Goal: Transaction & Acquisition: Purchase product/service

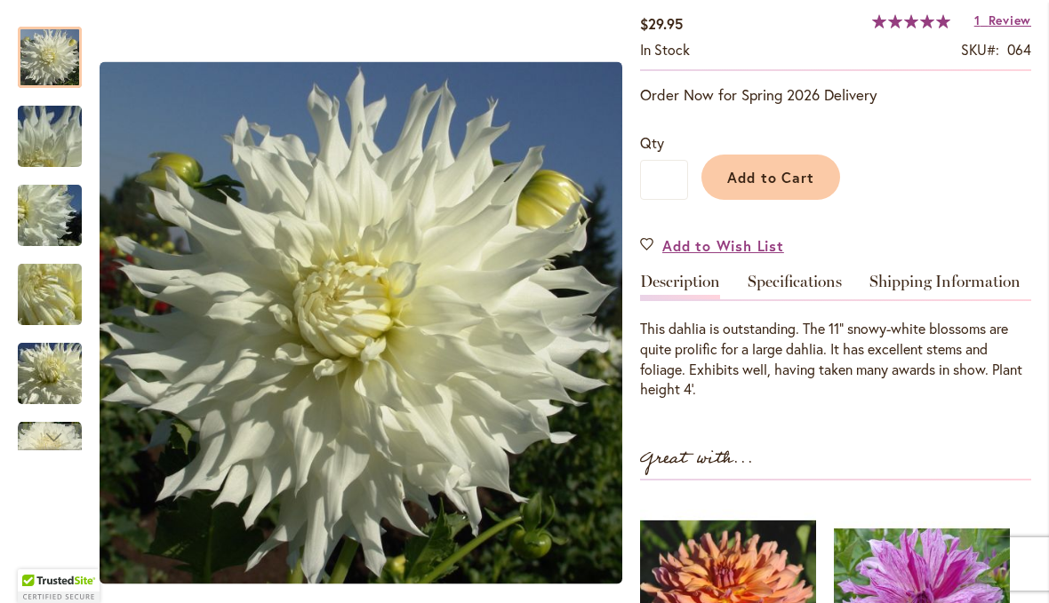
scroll to position [319, 0]
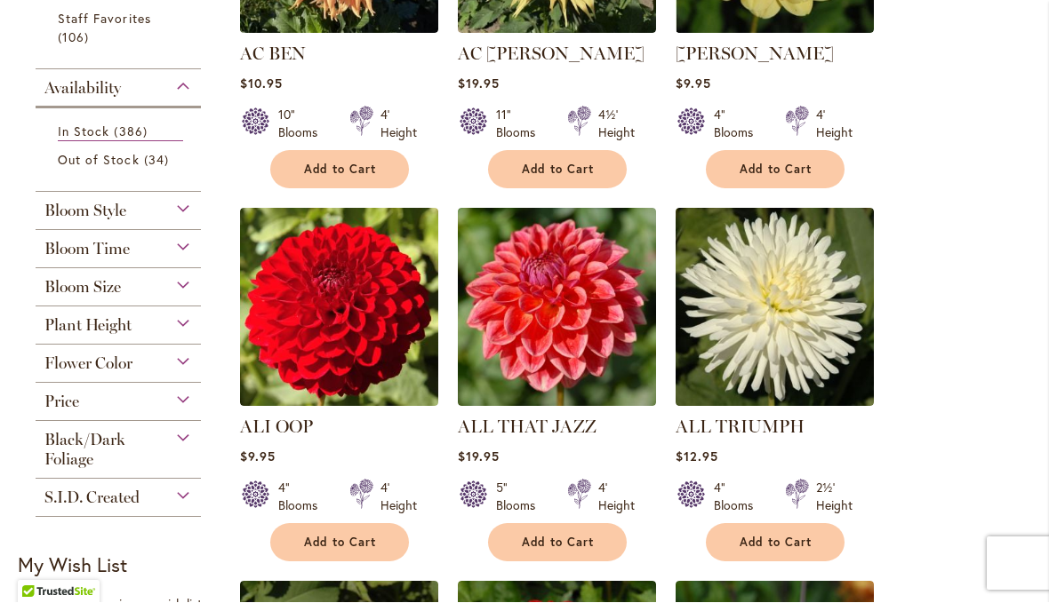
scroll to position [571, 0]
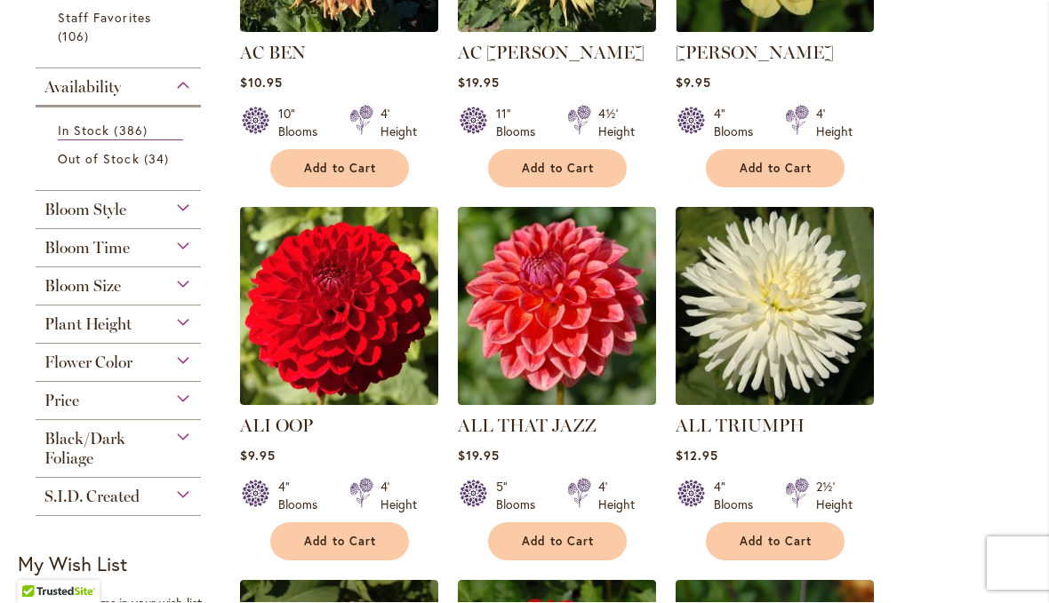
click at [192, 294] on div "Bloom Size" at bounding box center [118, 282] width 165 height 28
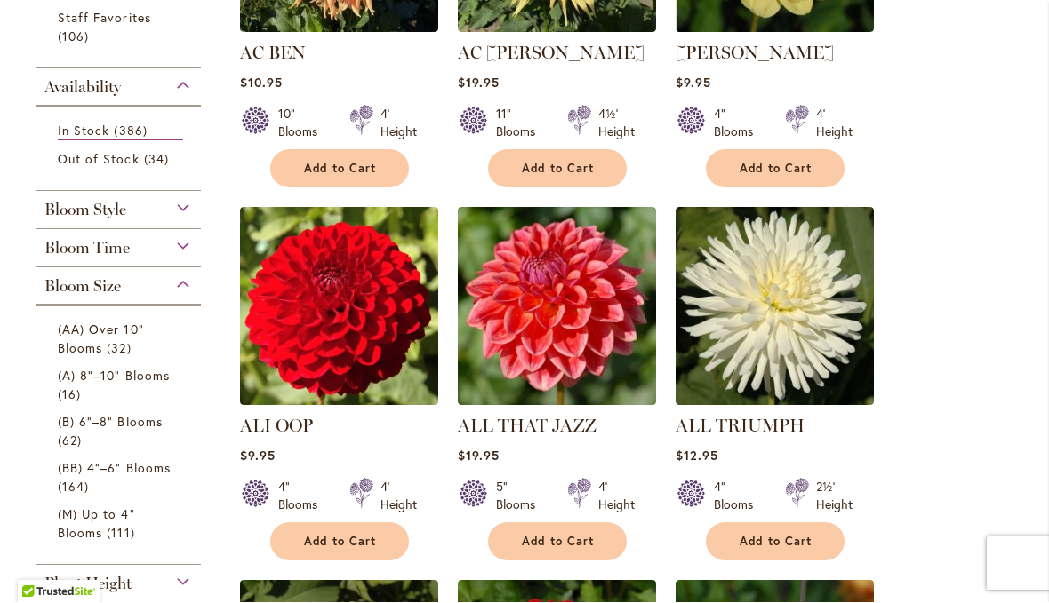
click at [106, 340] on span "(AA) Over 10" Blooms" at bounding box center [101, 340] width 86 height 36
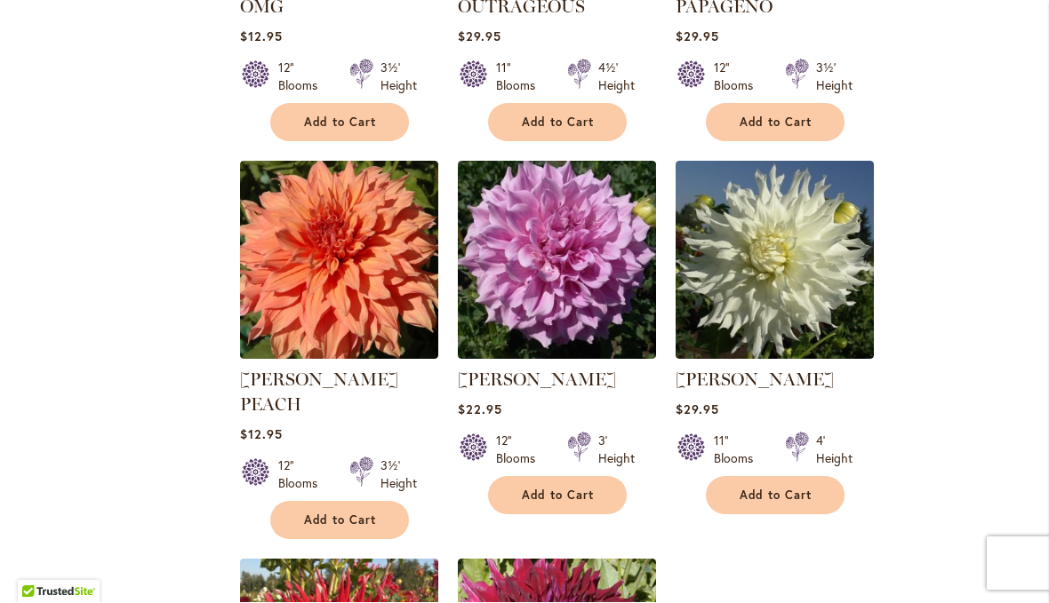
scroll to position [3629, 0]
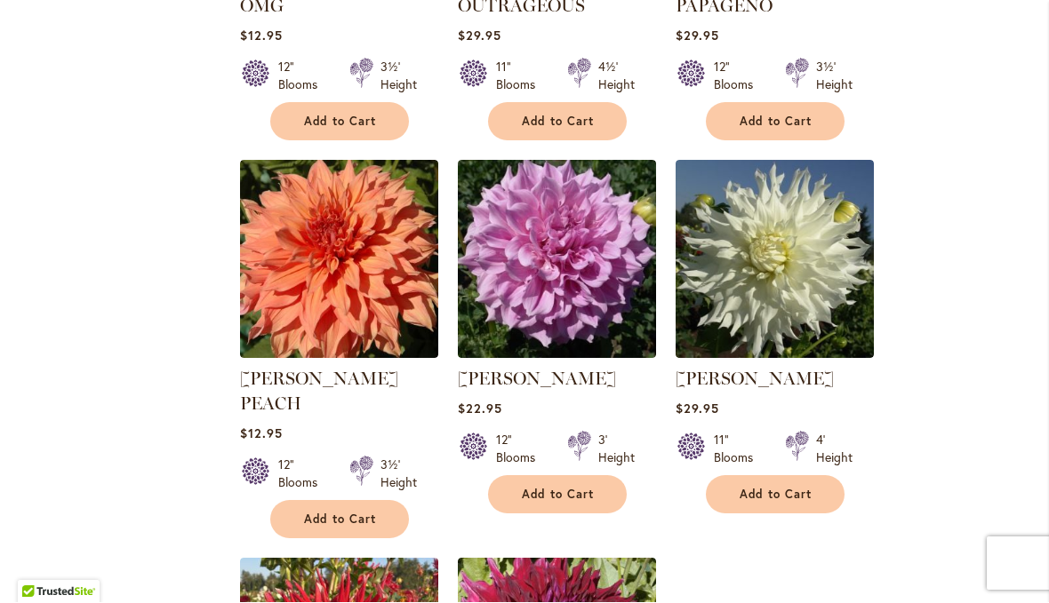
click at [802, 500] on span "Add to Cart" at bounding box center [775, 495] width 73 height 15
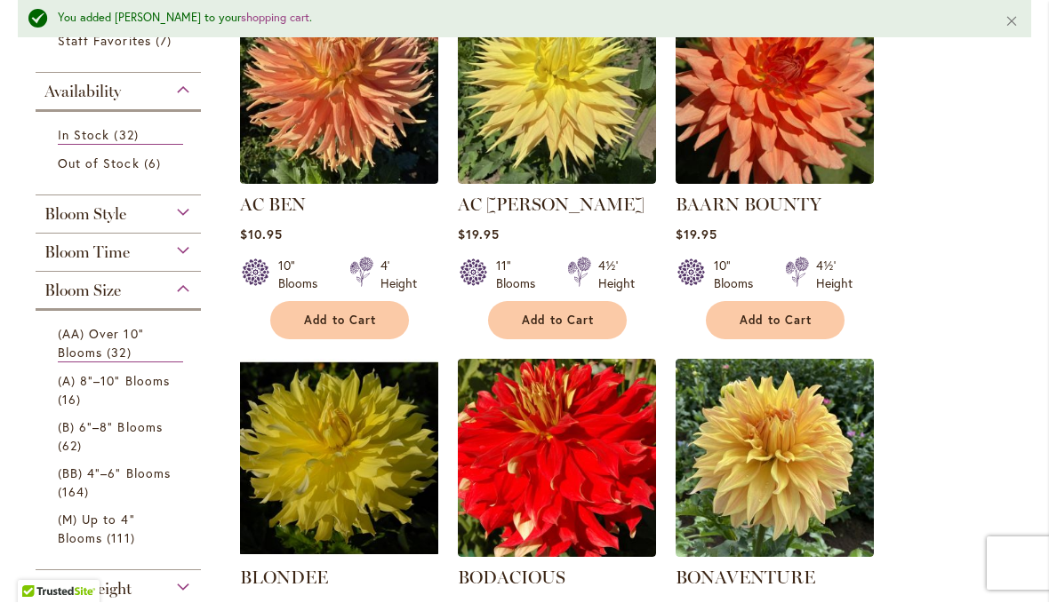
scroll to position [467, 0]
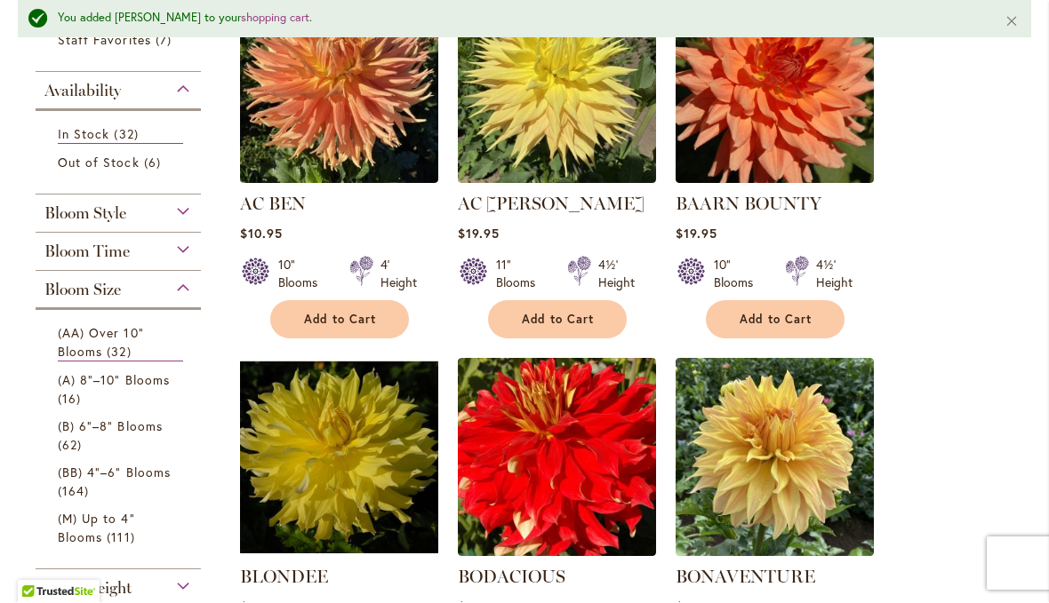
click at [189, 217] on div "Bloom Style" at bounding box center [118, 210] width 165 height 28
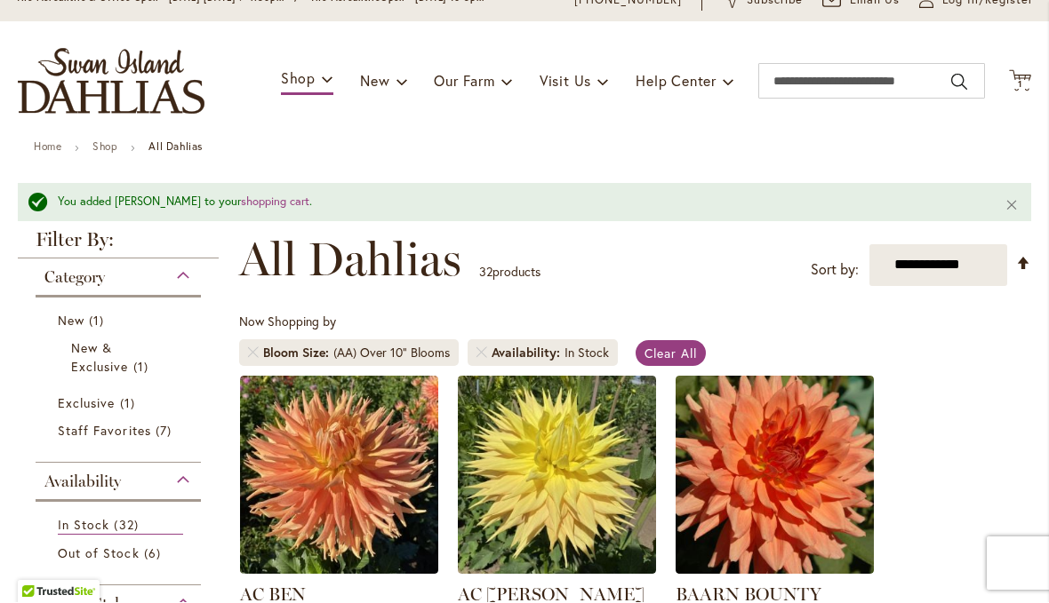
scroll to position [78, 0]
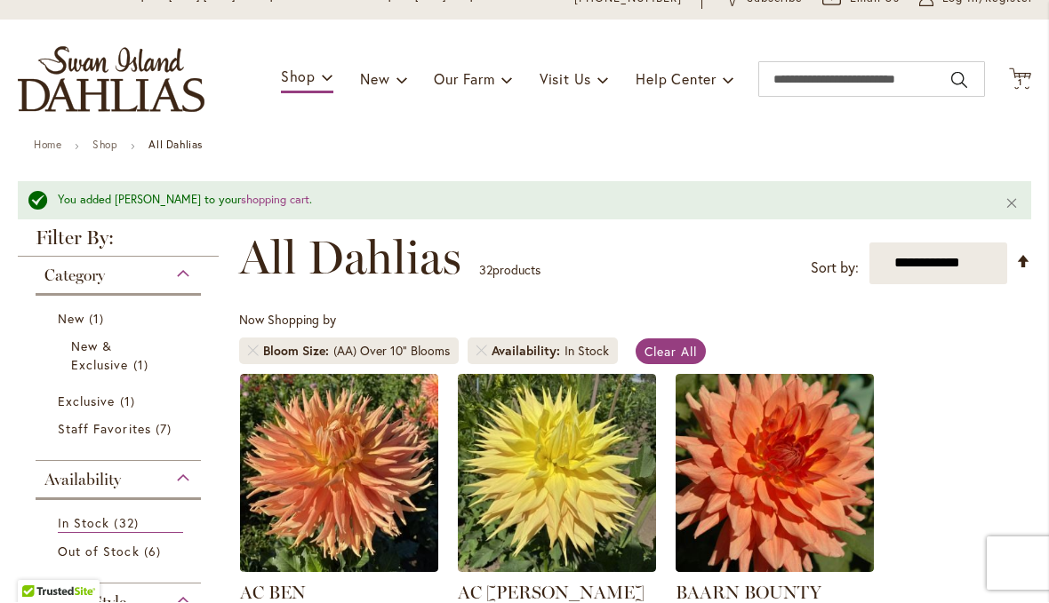
click at [434, 355] on div "(AA) Over 10" Blooms" at bounding box center [391, 352] width 116 height 18
click at [687, 347] on span "Clear All" at bounding box center [670, 352] width 52 height 17
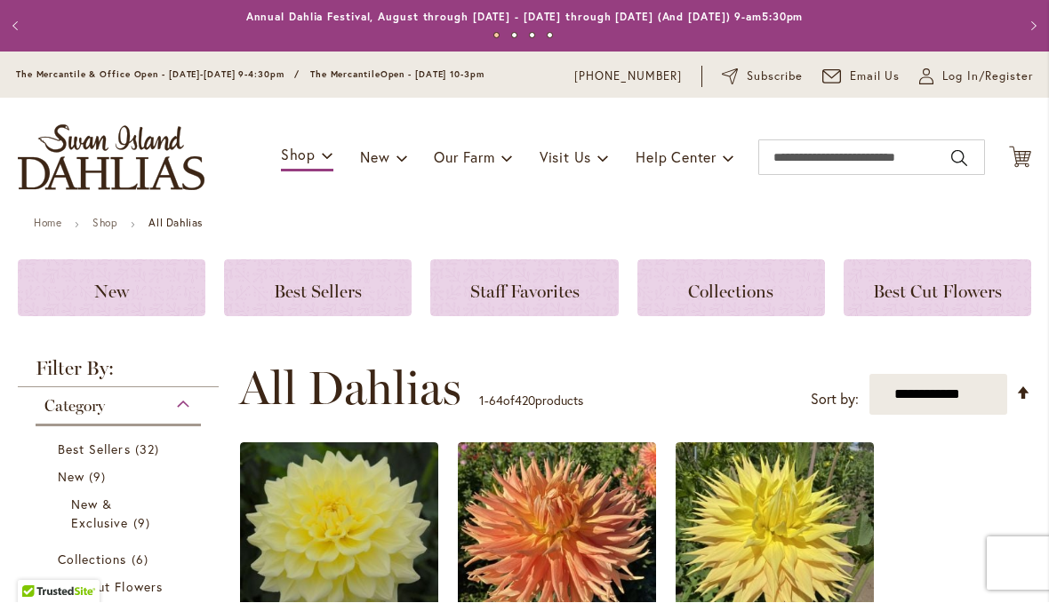
scroll to position [429, 0]
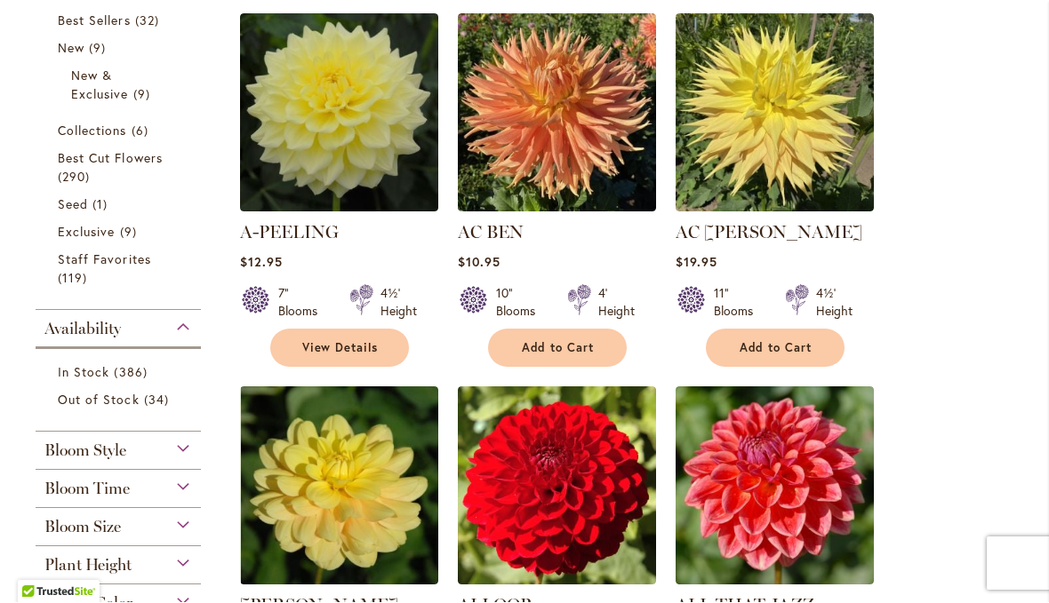
click at [195, 447] on div "Bloom Style" at bounding box center [118, 447] width 165 height 28
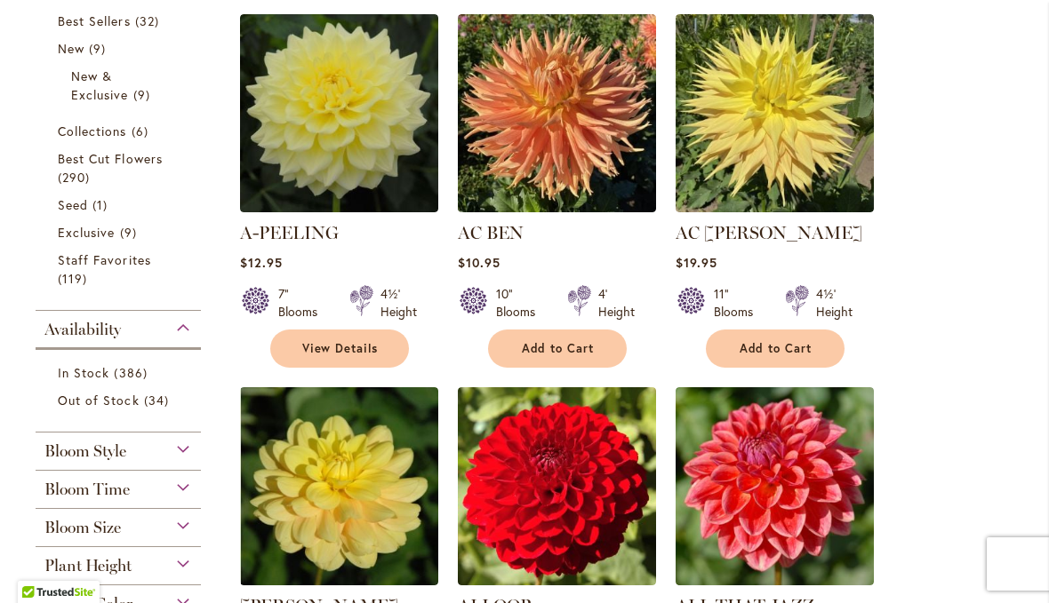
scroll to position [864, 0]
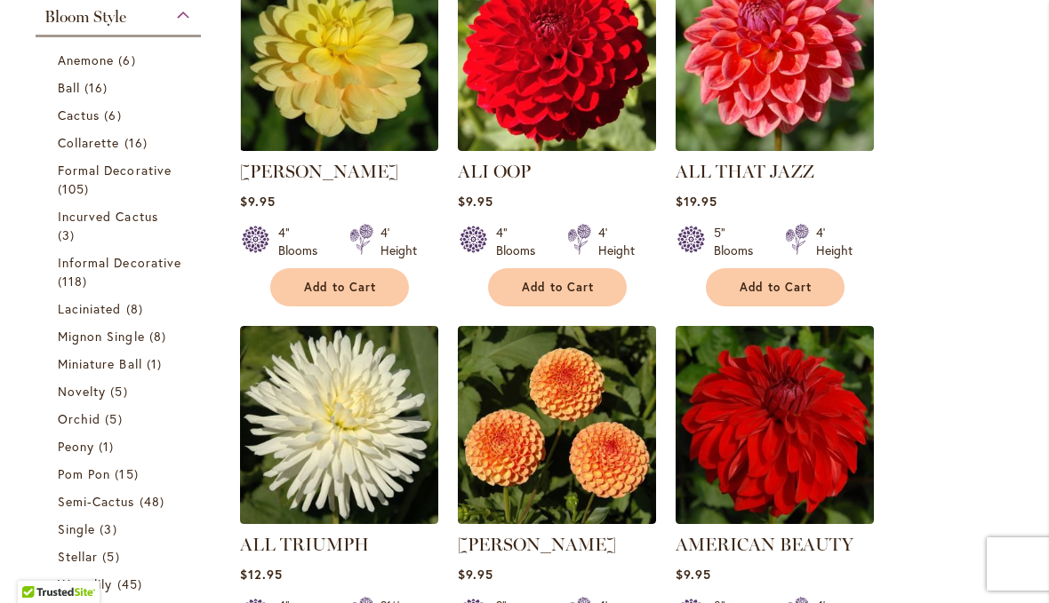
click at [93, 148] on span "Collarette" at bounding box center [89, 142] width 62 height 17
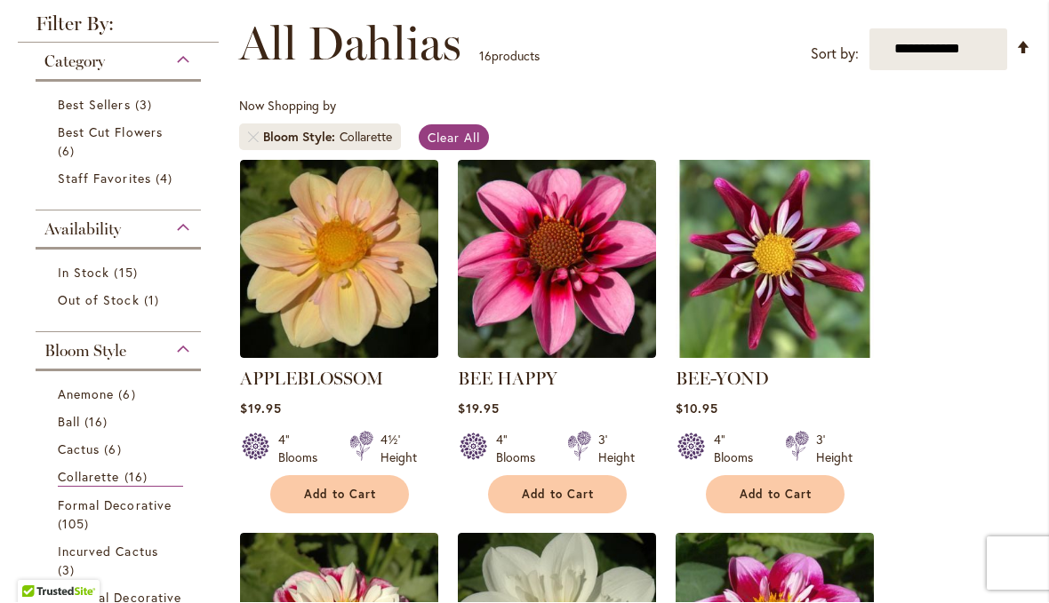
scroll to position [239, 0]
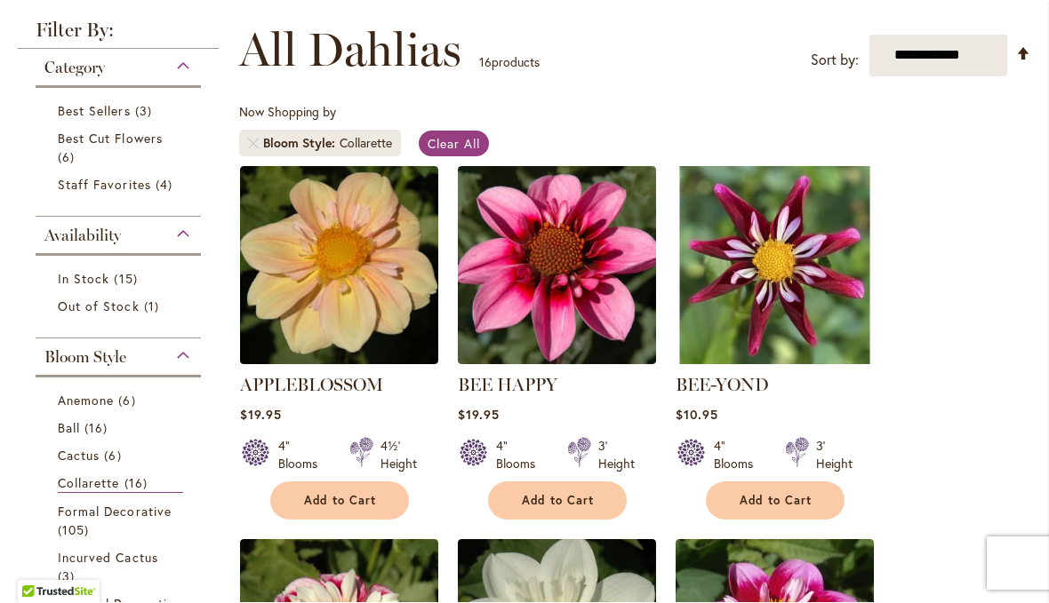
click at [460, 146] on span "Clear All" at bounding box center [453, 144] width 52 height 17
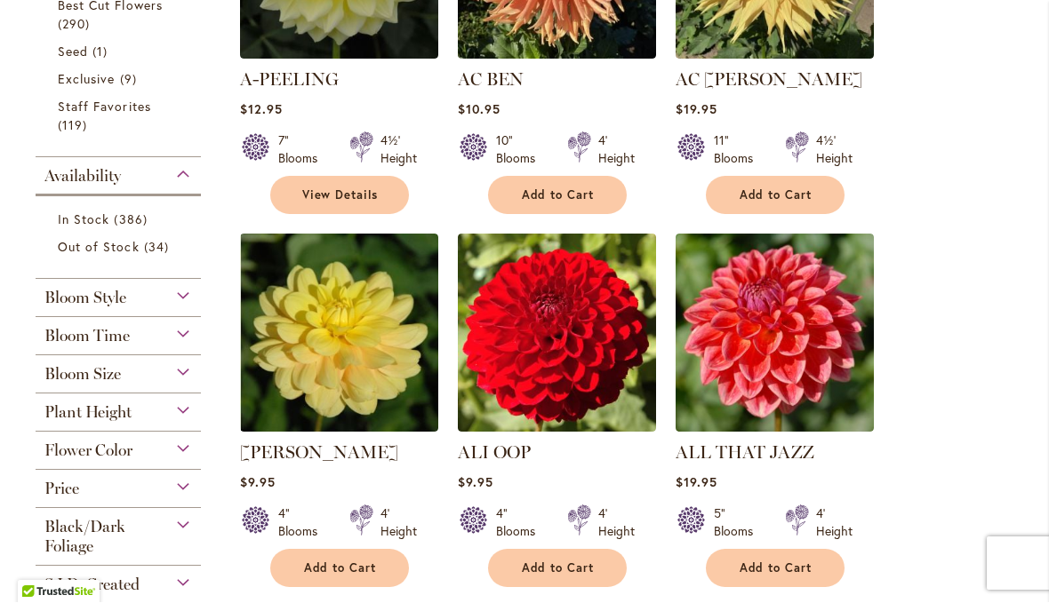
scroll to position [602, 0]
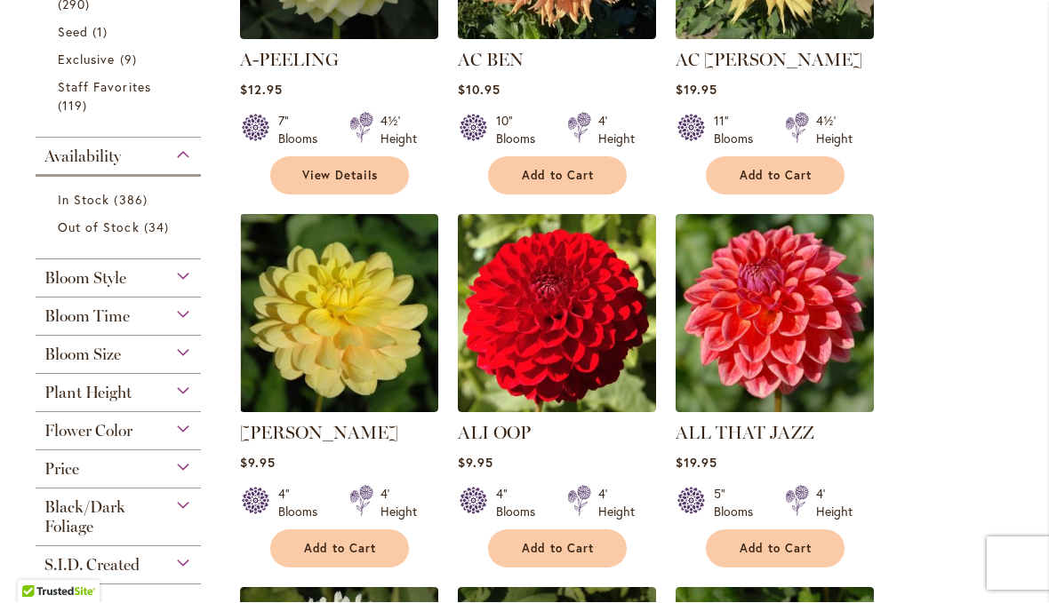
click at [53, 288] on span "Bloom Style" at bounding box center [85, 279] width 82 height 20
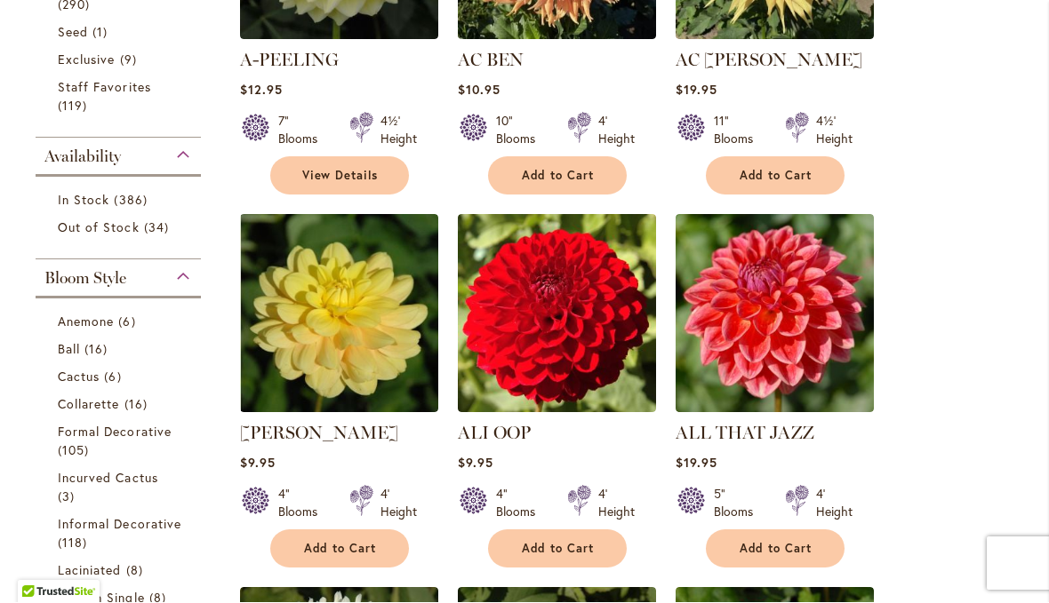
scroll to position [864, 0]
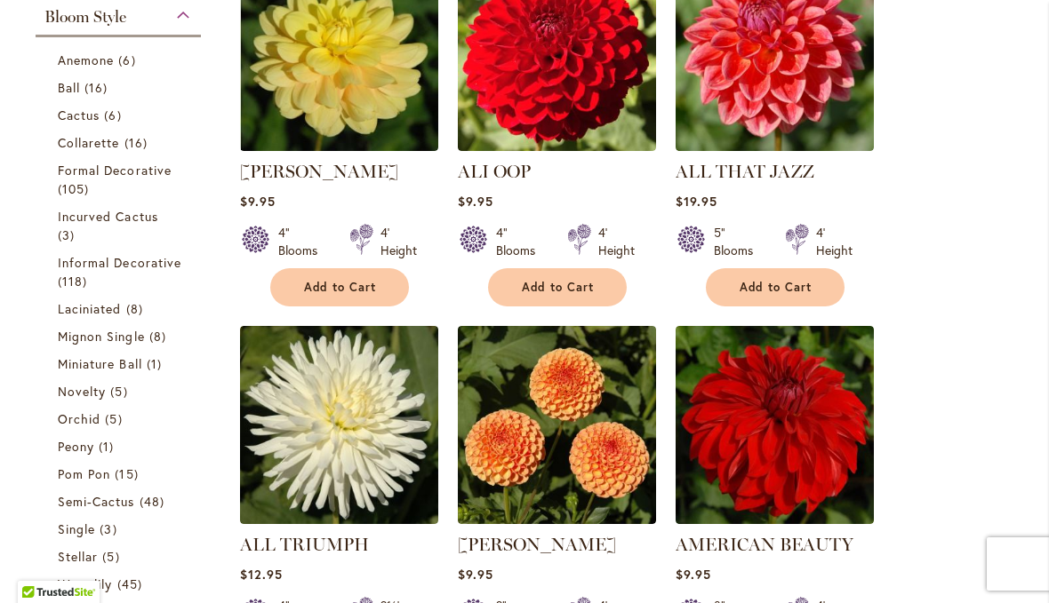
click at [60, 446] on span "Peony" at bounding box center [76, 446] width 36 height 17
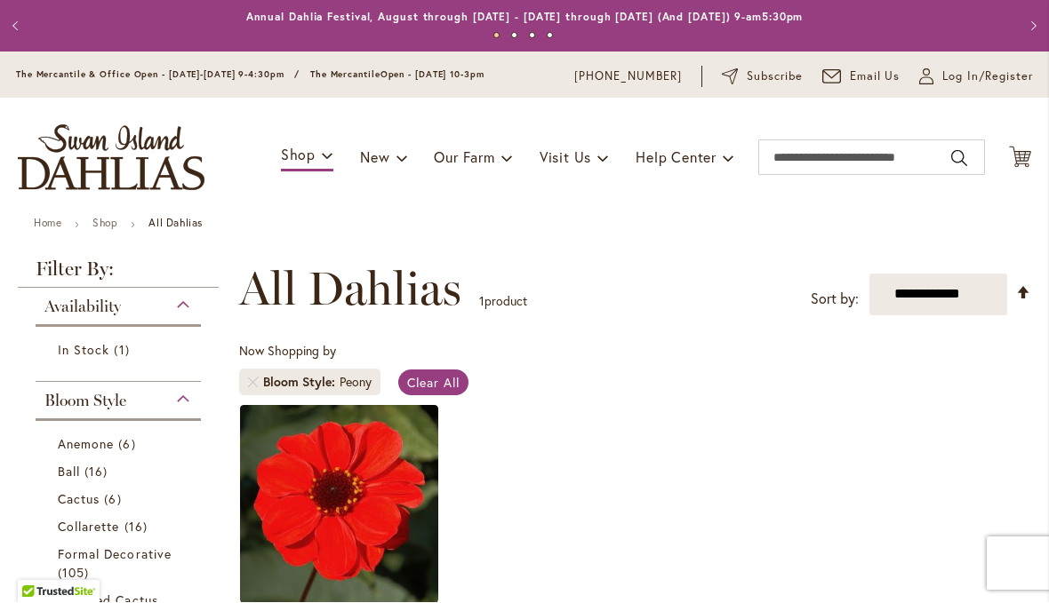
scroll to position [330, 0]
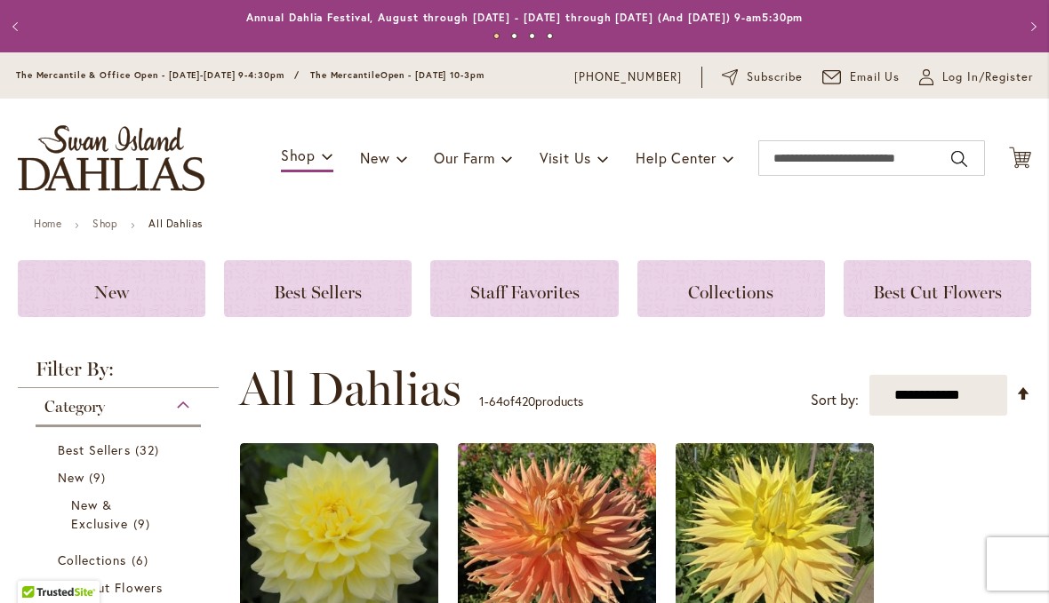
scroll to position [429, 0]
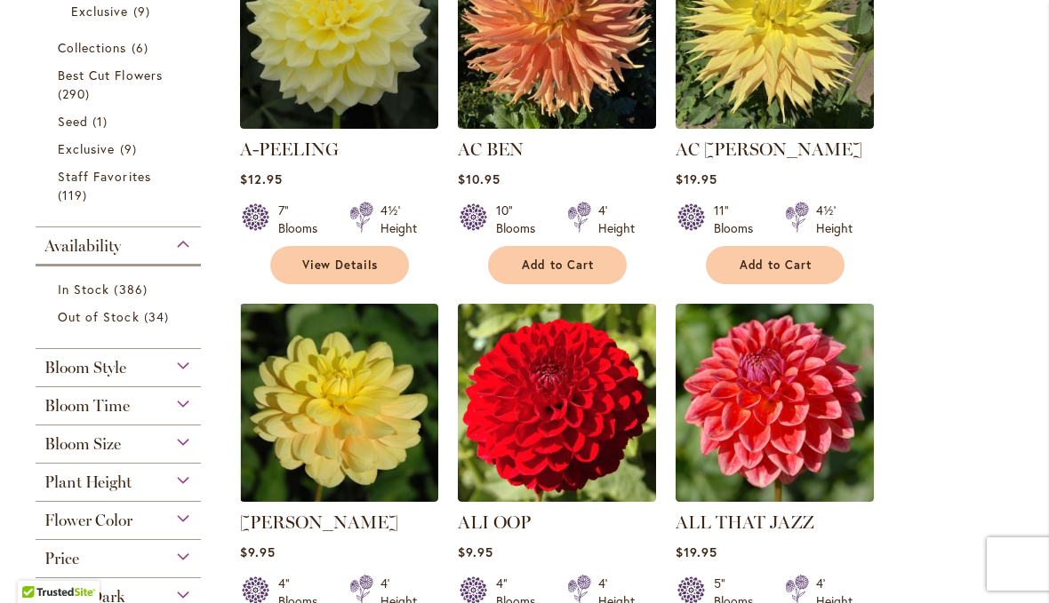
click at [66, 371] on span "Bloom Style" at bounding box center [85, 368] width 82 height 20
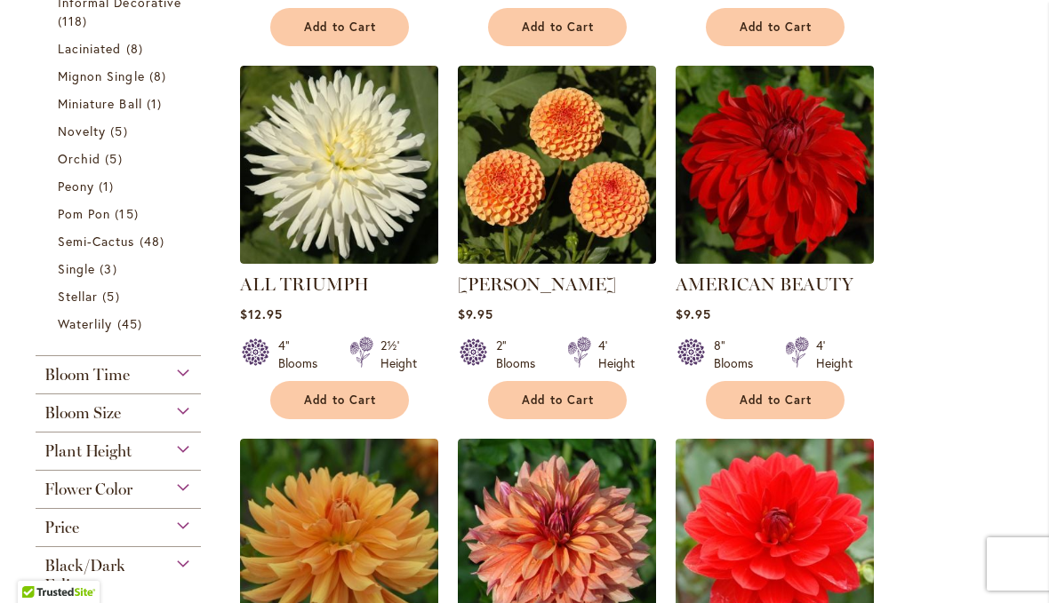
scroll to position [1127, 0]
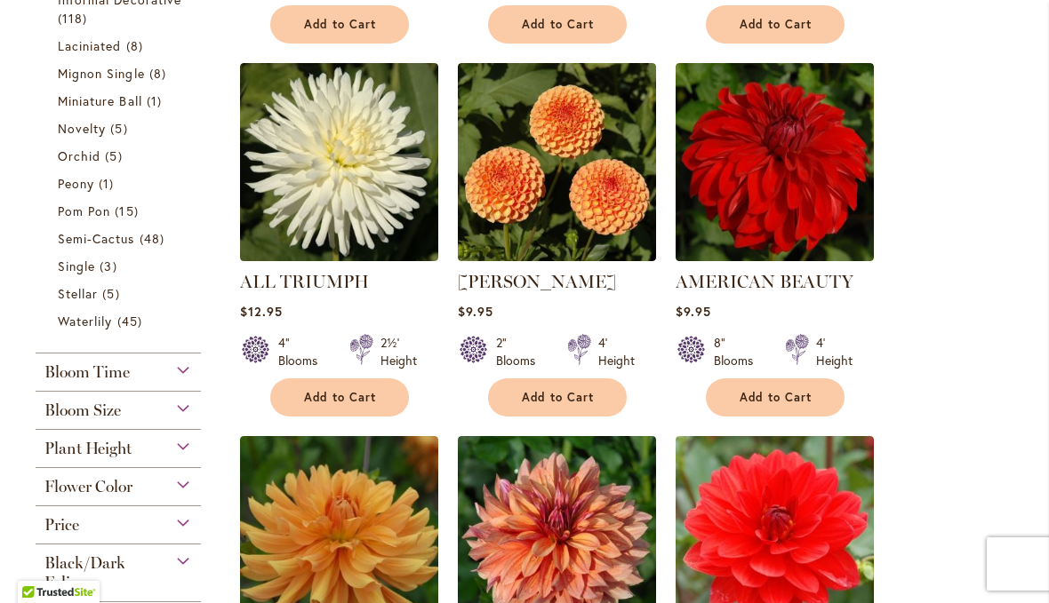
click at [86, 330] on span "Waterlily" at bounding box center [85, 321] width 54 height 17
click at [68, 330] on span "Waterlily" at bounding box center [85, 321] width 54 height 17
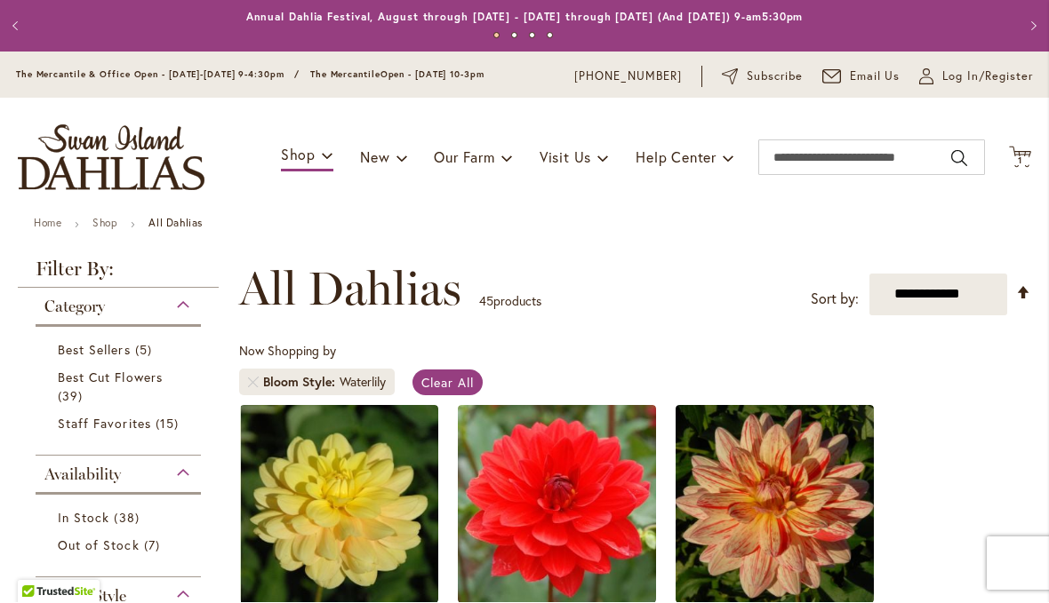
click at [1030, 147] on icon "Cart .cls-1 { fill: #231f20; }" at bounding box center [1020, 158] width 22 height 22
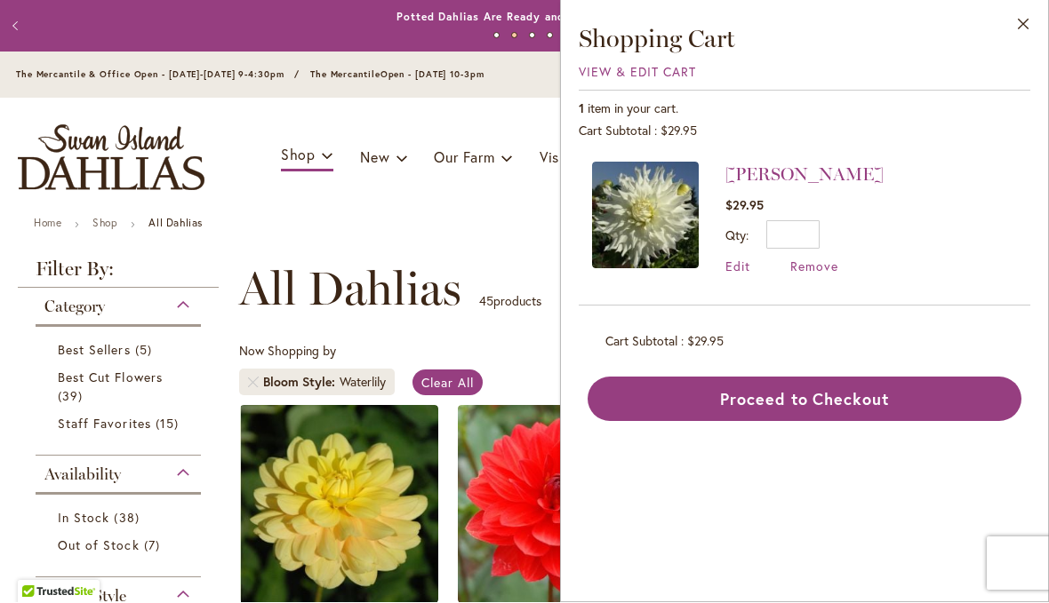
click at [826, 407] on button "Proceed to Checkout" at bounding box center [804, 400] width 434 height 44
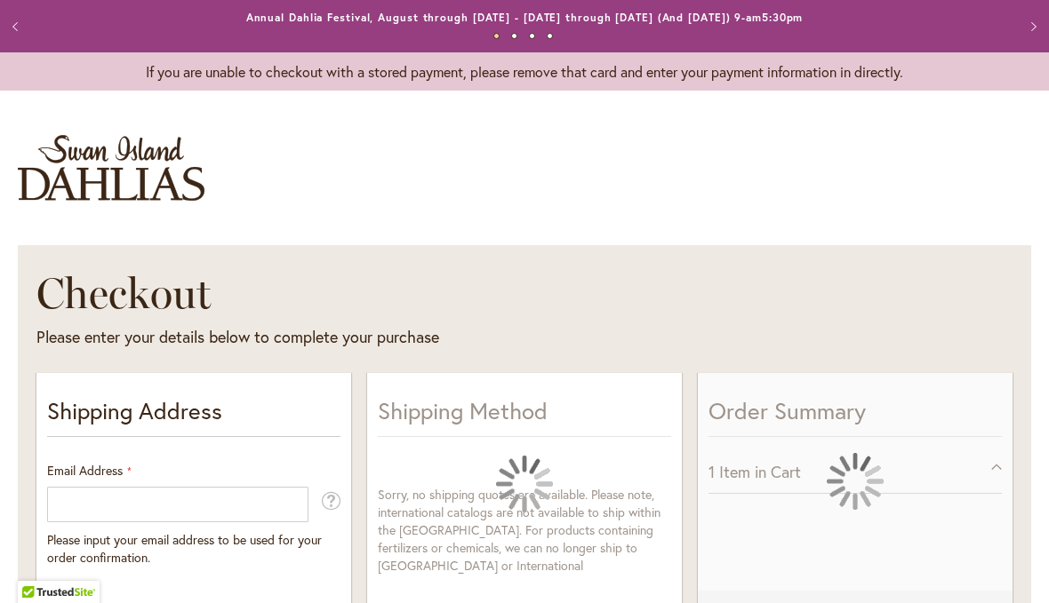
select select "**"
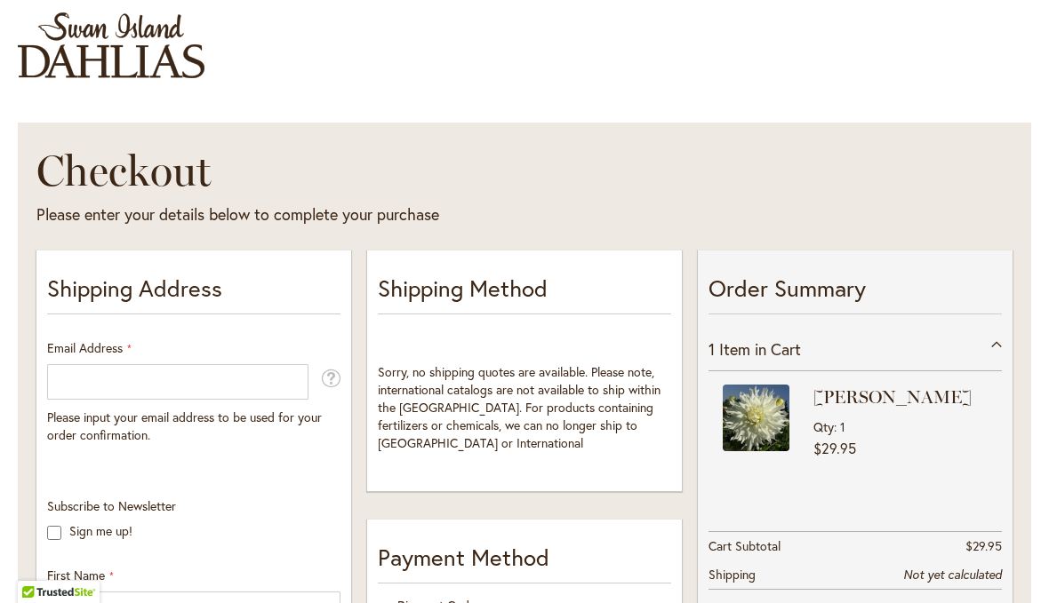
scroll to position [120, 0]
